Goal: Register for event/course

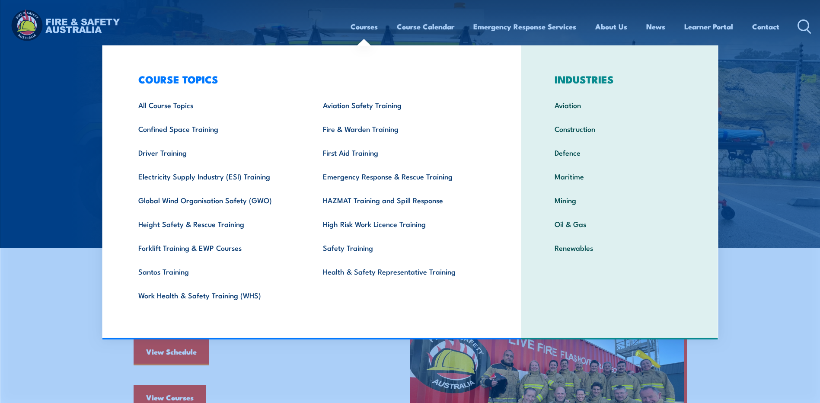
click at [357, 26] on link "Courses" at bounding box center [364, 26] width 27 height 23
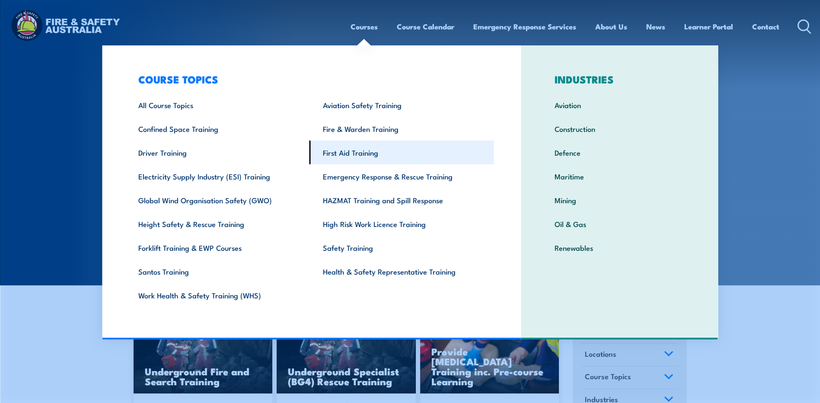
click at [360, 150] on link "First Aid Training" at bounding box center [401, 152] width 185 height 24
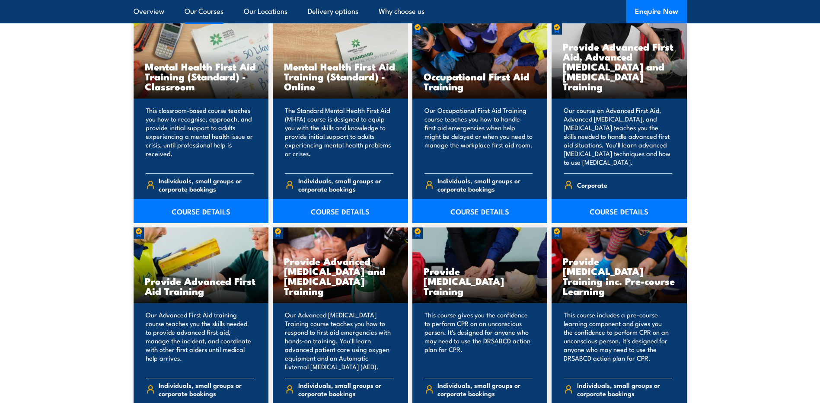
scroll to position [864, 0]
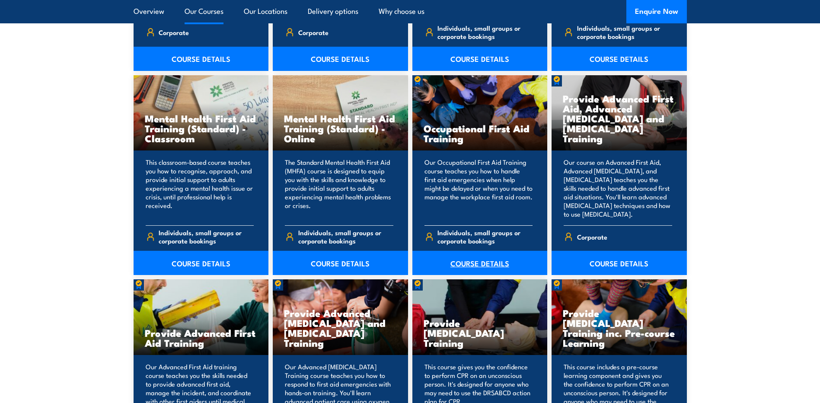
click at [463, 261] on link "COURSE DETAILS" at bounding box center [479, 263] width 135 height 24
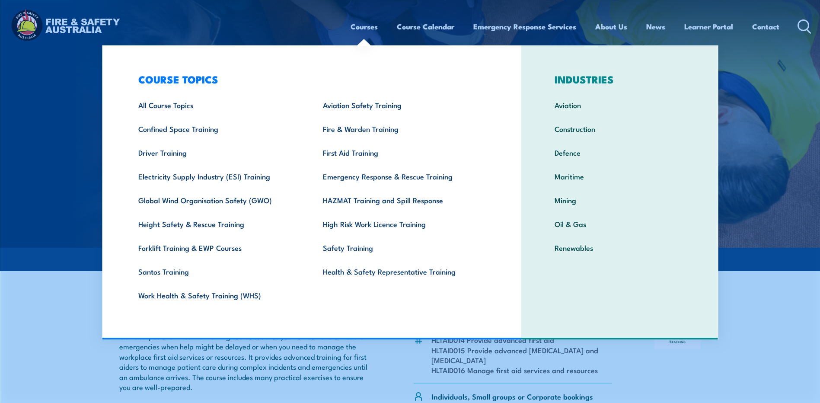
click at [362, 31] on link "Courses" at bounding box center [364, 26] width 27 height 23
